Goal: Task Accomplishment & Management: Manage account settings

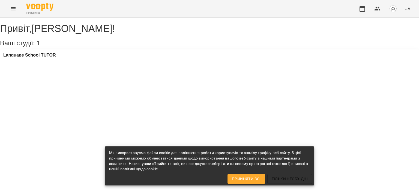
click at [34, 58] on div "Language School TUTOR" at bounding box center [209, 56] width 419 height 15
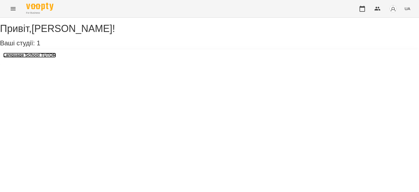
click at [31, 58] on h3 "Language School TUTOR" at bounding box center [29, 55] width 53 height 5
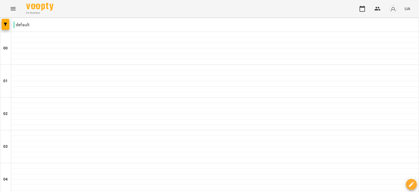
scroll to position [409, 0]
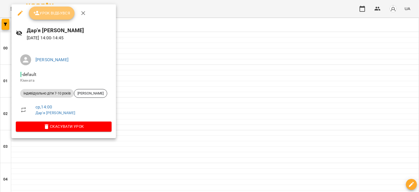
click at [37, 11] on icon "button" at bounding box center [36, 13] width 7 height 7
